Goal: Transaction & Acquisition: Obtain resource

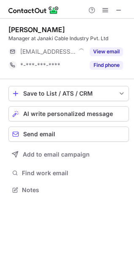
scroll to position [4, 4]
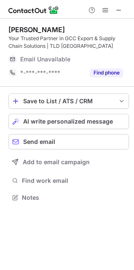
scroll to position [191, 134]
click at [122, 4] on div at bounding box center [67, 9] width 134 height 19
click at [121, 8] on span at bounding box center [119, 10] width 7 height 7
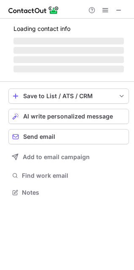
scroll to position [4, 4]
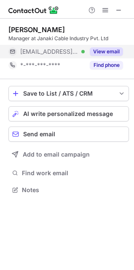
click at [104, 52] on button "View email" at bounding box center [106, 51] width 33 height 8
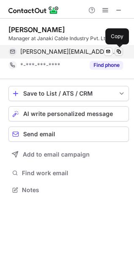
click at [121, 52] on span at bounding box center [119, 51] width 7 height 7
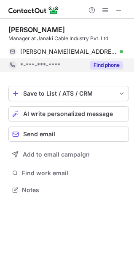
click at [110, 66] on button "Find phone" at bounding box center [106, 65] width 33 height 8
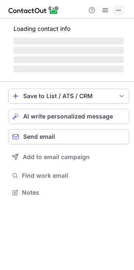
scroll to position [191, 134]
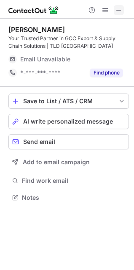
click at [123, 12] on button at bounding box center [119, 10] width 10 height 10
